Goal: Check status: Check status

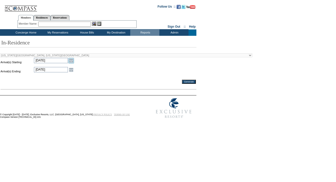
click at [71, 61] on link "Open the calendar popup." at bounding box center [71, 61] width 6 height 6
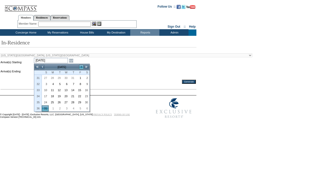
click at [80, 68] on link ">" at bounding box center [81, 66] width 5 height 5
click at [68, 77] on link "3" at bounding box center [66, 78] width 6 height 6
type input "[DATE]"
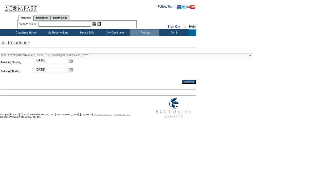
click at [116, 59] on td at bounding box center [135, 62] width 121 height 9
click at [70, 70] on link "Open the calendar popup." at bounding box center [71, 70] width 6 height 6
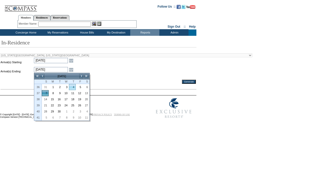
click at [69, 87] on link "4" at bounding box center [72, 87] width 6 height 6
type input "[DATE]"
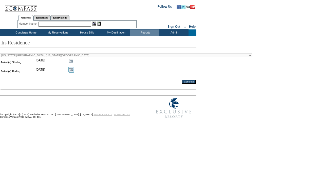
click at [72, 69] on link "Open the calendar popup." at bounding box center [71, 70] width 6 height 6
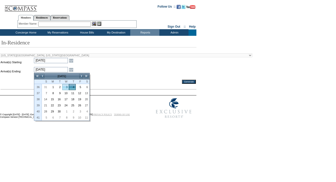
click at [68, 86] on link "3" at bounding box center [66, 87] width 6 height 6
type input "[DATE]"
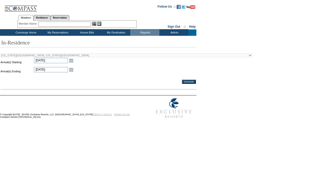
click at [184, 82] on input "Generate" at bounding box center [189, 82] width 14 height 4
